Goal: Task Accomplishment & Management: Use online tool/utility

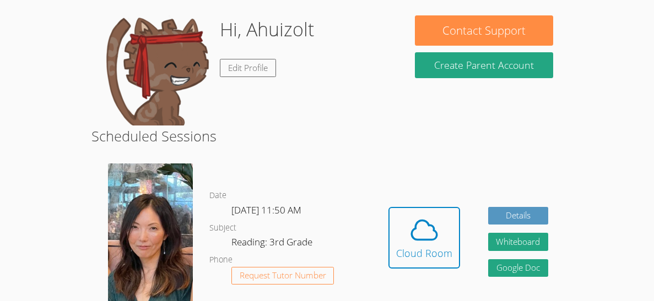
scroll to position [110, 0]
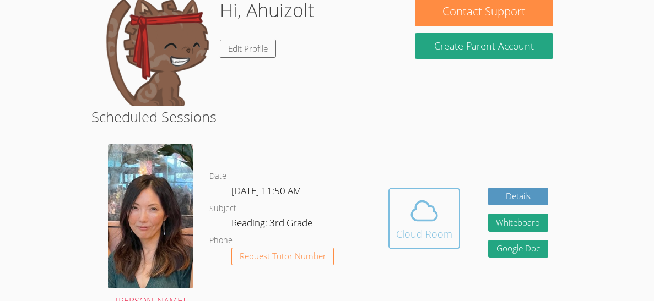
click at [435, 209] on icon at bounding box center [424, 210] width 31 height 31
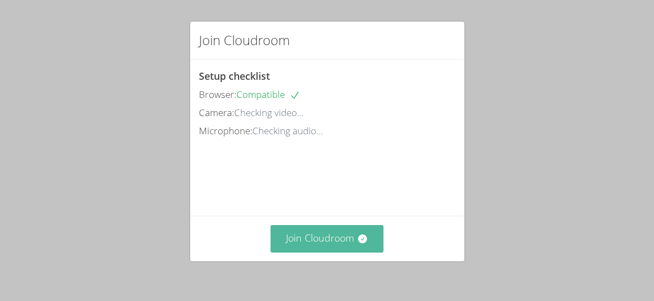
click at [322, 244] on button "Join Cloudroom" at bounding box center [326, 238] width 113 height 27
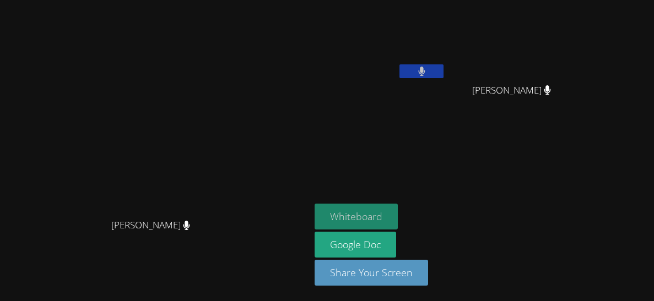
click at [398, 214] on button "Whiteboard" at bounding box center [355, 217] width 83 height 26
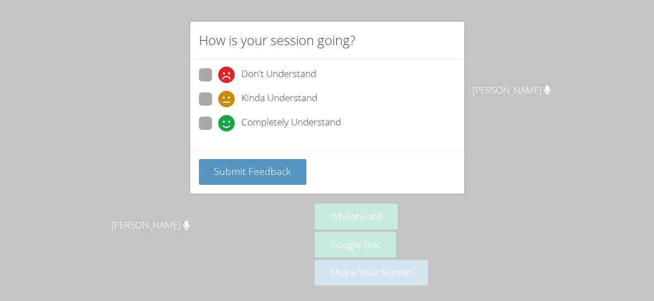
click at [216, 129] on label "Completely Understand" at bounding box center [270, 124] width 142 height 15
click at [218, 126] on input "Completely Understand" at bounding box center [222, 121] width 9 height 9
radio input "true"
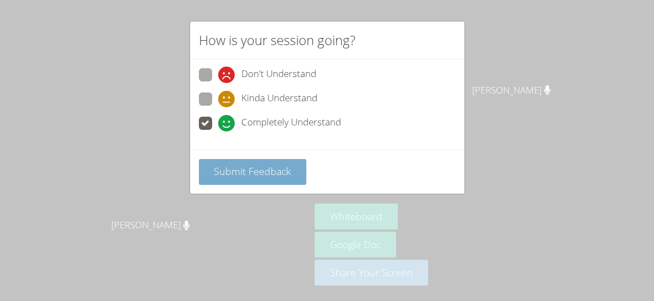
click at [228, 166] on span "Submit Feedback" at bounding box center [252, 171] width 77 height 13
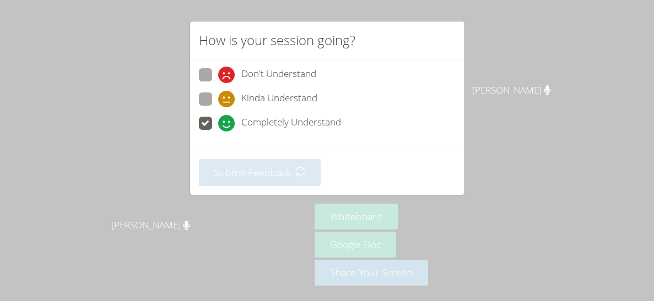
click at [126, 126] on div "How is your session going? Don't Understand Kinda Understand Completely Underst…" at bounding box center [327, 150] width 654 height 301
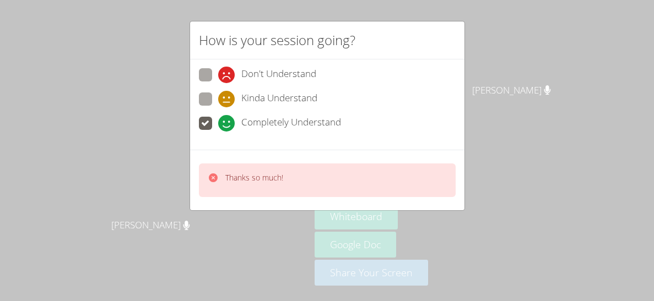
click at [204, 171] on div "Thanks so much!" at bounding box center [327, 181] width 257 height 34
click at [249, 169] on div "Thanks so much!" at bounding box center [327, 181] width 257 height 34
click at [502, 210] on div "Whiteboard Google Doc Share Your Screen" at bounding box center [447, 249] width 266 height 91
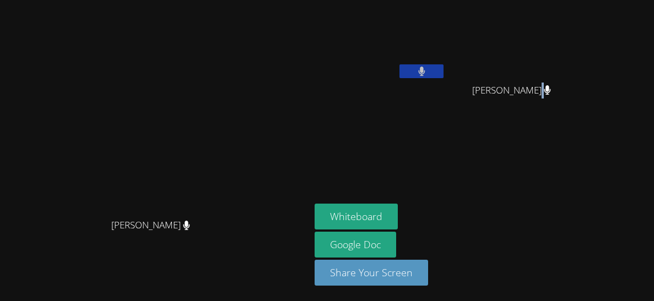
click at [502, 210] on div "Whiteboard Google Doc Share Your Screen" at bounding box center [447, 249] width 266 height 91
